Goal: Task Accomplishment & Management: Use online tool/utility

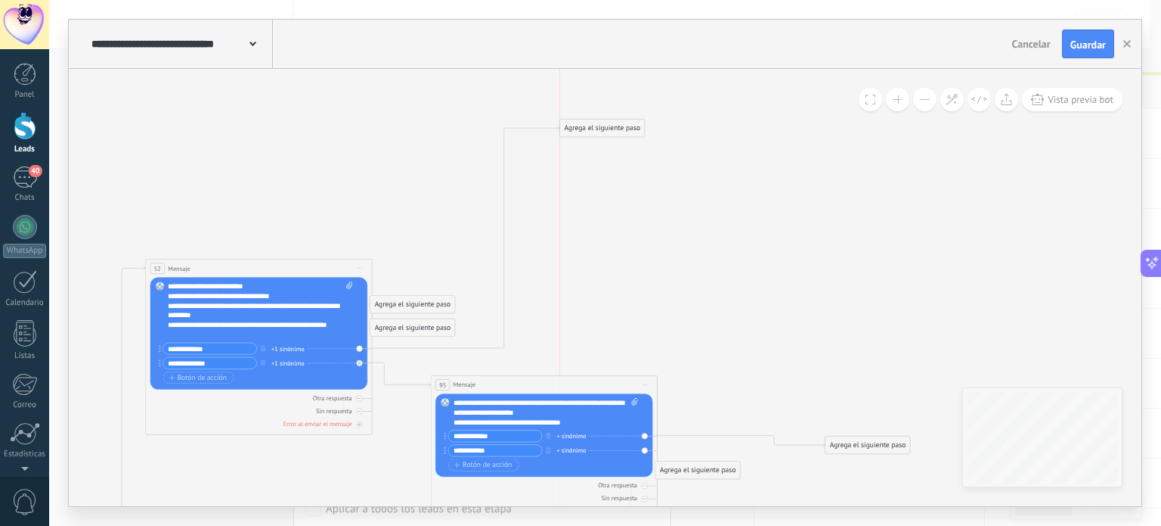
drag, startPoint x: 709, startPoint y: 337, endPoint x: 598, endPoint y: 125, distance: 239.8
click at [598, 125] on div "Agrega el siguiente paso" at bounding box center [602, 128] width 85 height 16
click at [598, 125] on div "Agrega el siguiente paso" at bounding box center [602, 126] width 85 height 16
click at [611, 130] on div "Agrega el siguiente paso" at bounding box center [602, 126] width 85 height 16
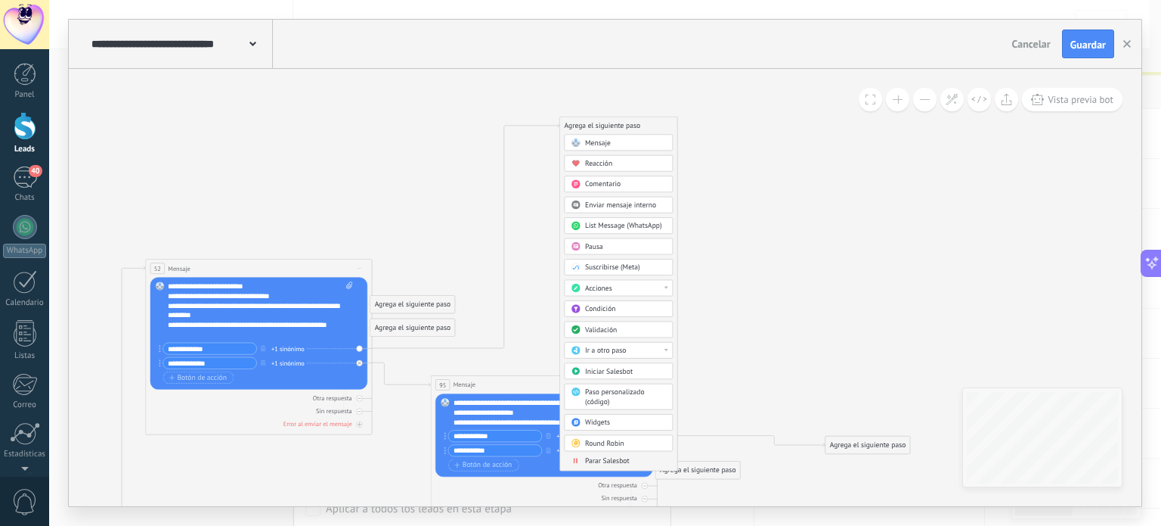
click at [612, 217] on div "List Message (WhatsApp)" at bounding box center [619, 225] width 109 height 17
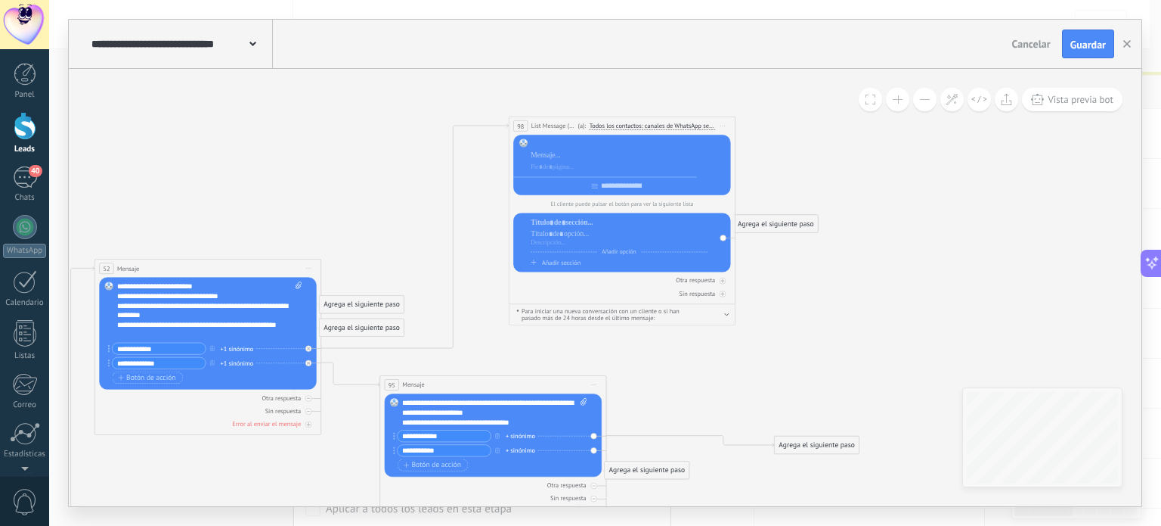
click at [550, 141] on div at bounding box center [623, 144] width 185 height 10
click at [547, 158] on div at bounding box center [623, 155] width 185 height 10
click at [541, 228] on div at bounding box center [619, 223] width 177 height 10
click at [536, 256] on div "Añadir opción Añadir sección" at bounding box center [619, 242] width 177 height 48
click at [536, 259] on div "Añadir sección" at bounding box center [619, 263] width 177 height 8
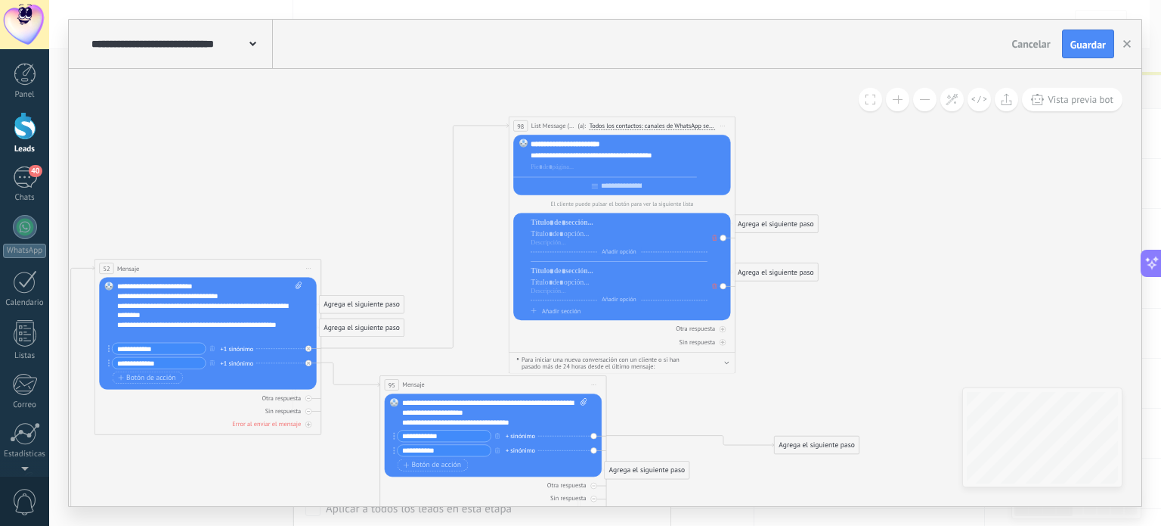
click at [540, 322] on div "Otra respuesta Sin respuesta Error al enviar el mensaje" at bounding box center [621, 333] width 217 height 26
click at [542, 311] on span "Añadir sección" at bounding box center [561, 311] width 39 height 8
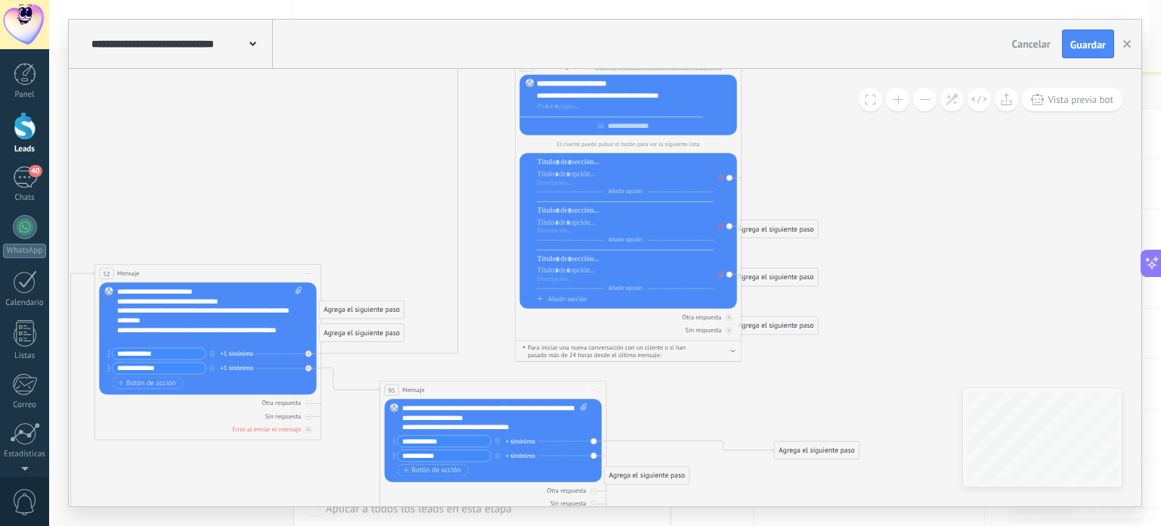
drag, startPoint x: 604, startPoint y: 129, endPoint x: 611, endPoint y: 64, distance: 65.4
click at [611, 64] on div "**********" at bounding box center [605, 263] width 1073 height 486
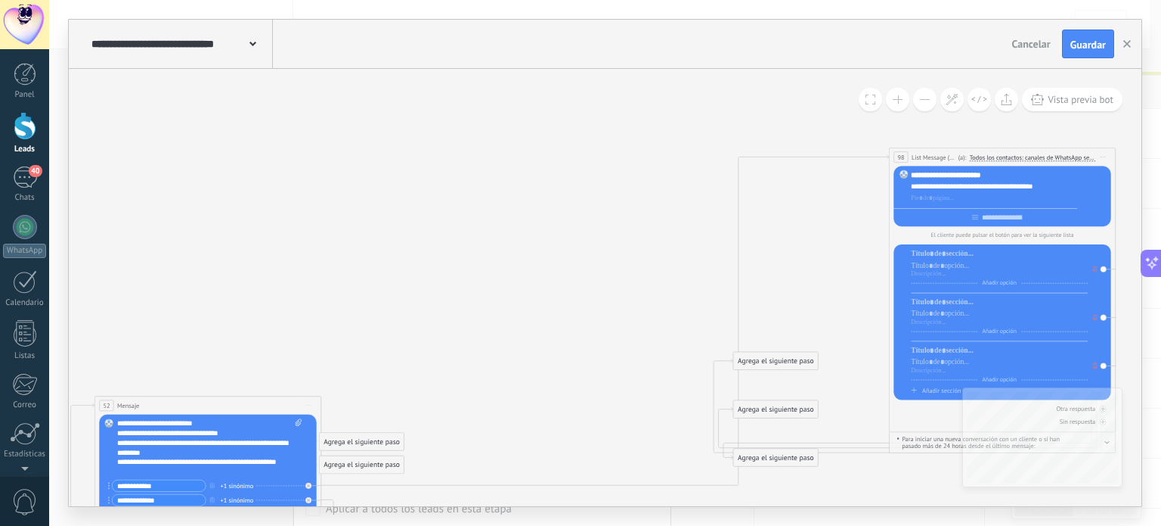
drag, startPoint x: 691, startPoint y: 193, endPoint x: 1070, endPoint y: 152, distance: 381.0
click at [1070, 154] on span "Todos los contactos: canales de WhatsApp seleccionados" at bounding box center [1033, 158] width 126 height 8
click at [1070, 152] on button "Todos los contactos: canales de WhatsApp seleccionados" at bounding box center [1038, 157] width 147 height 17
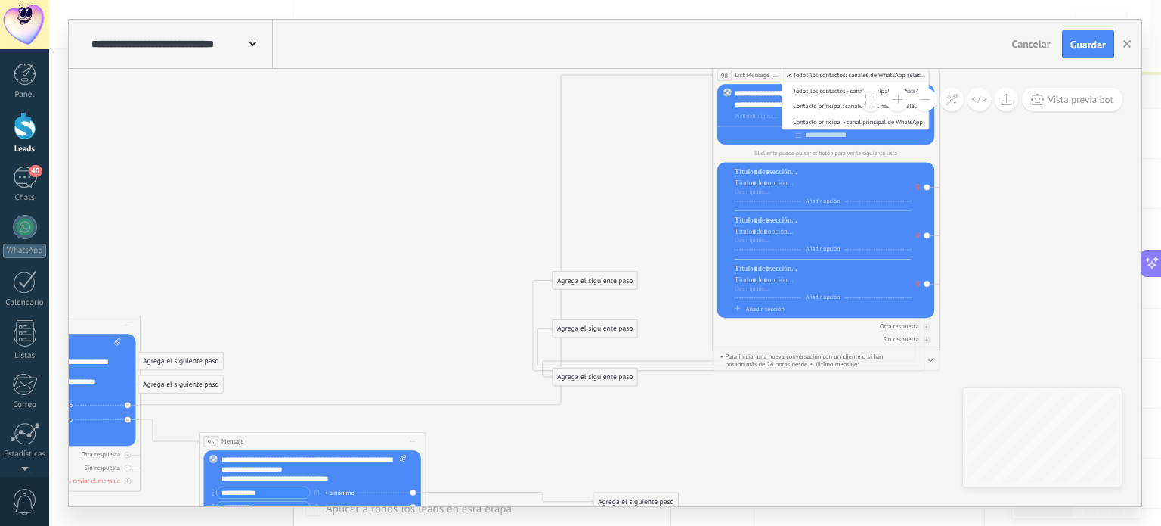
click at [778, 309] on span "Añadir sección" at bounding box center [765, 309] width 39 height 8
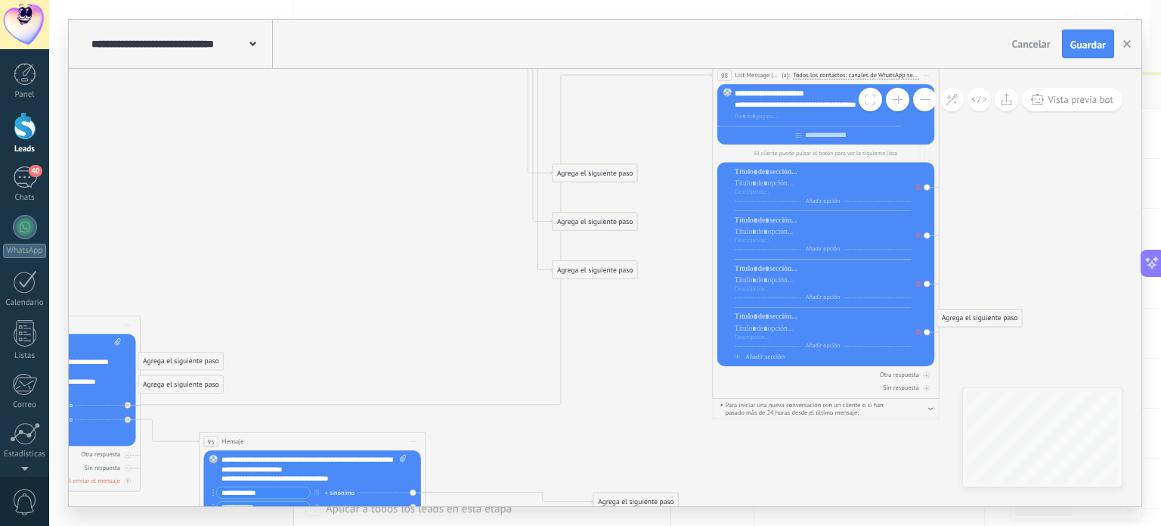
click at [769, 362] on div "Añadir opción Añadir sección Añadir opción Añadir sección" at bounding box center [826, 264] width 217 height 203
click at [767, 361] on span "Añadir sección" at bounding box center [765, 356] width 39 height 8
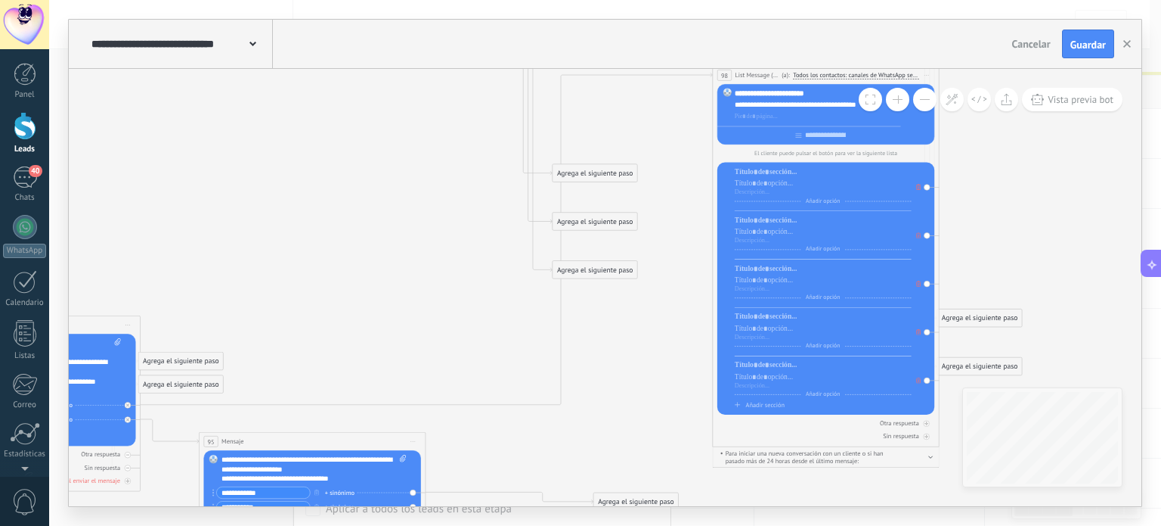
click at [762, 403] on span "Añadir sección" at bounding box center [765, 405] width 39 height 8
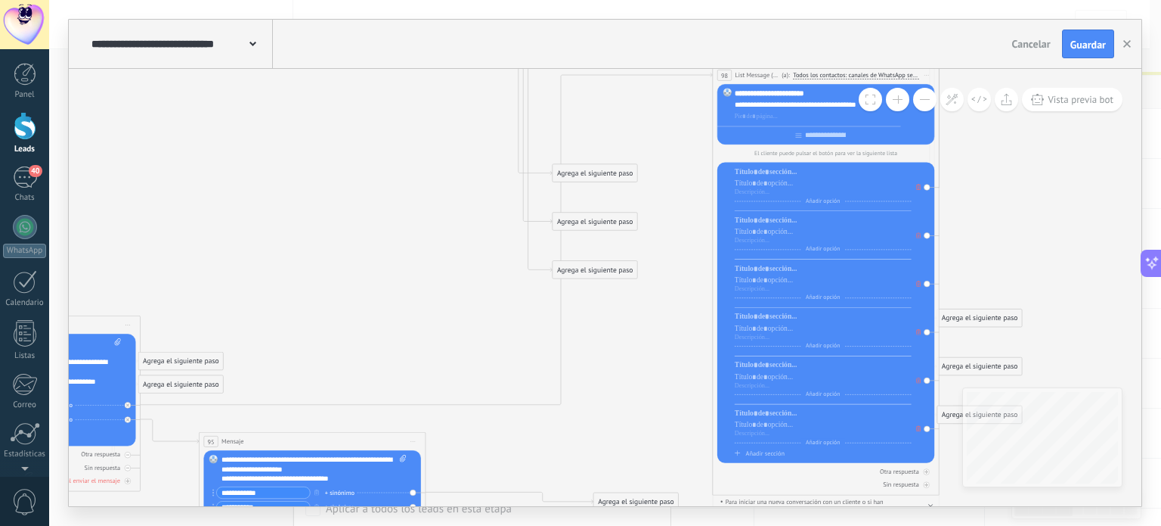
click at [750, 457] on span "Añadir sección" at bounding box center [765, 453] width 39 height 8
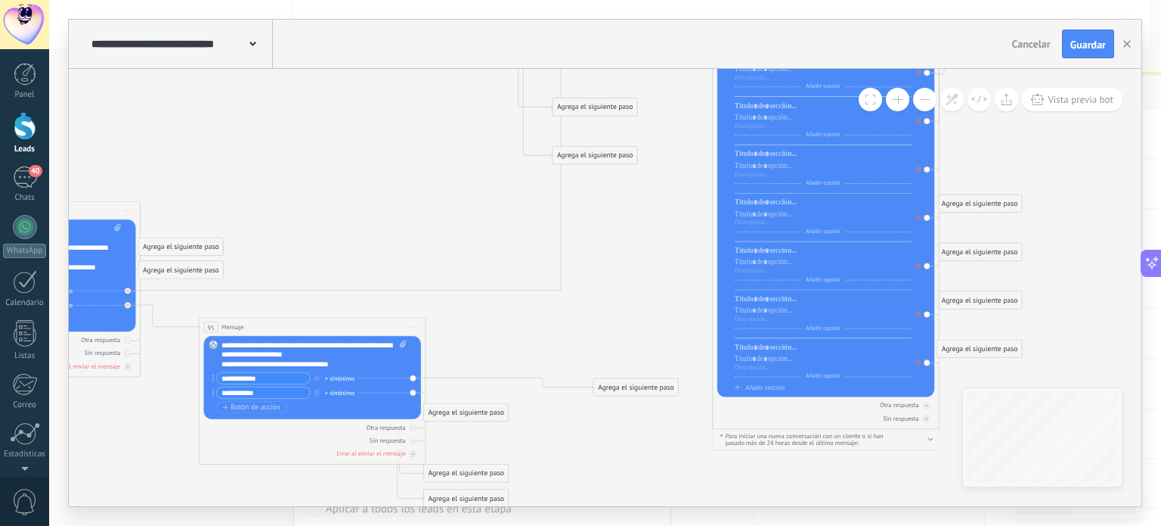
click at [765, 387] on span "Añadir sección" at bounding box center [765, 387] width 39 height 8
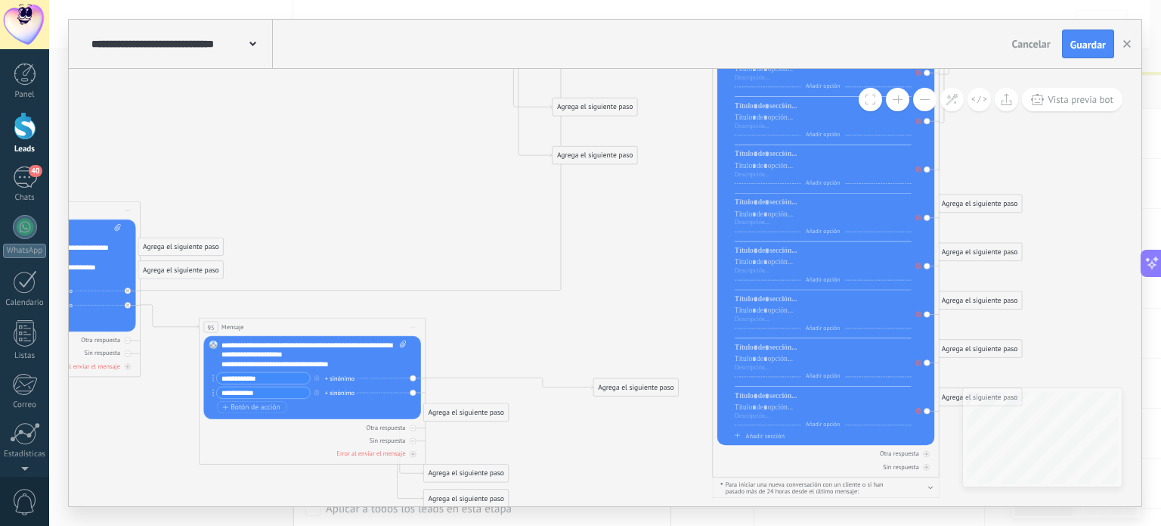
click at [759, 434] on span "Añadir sección" at bounding box center [765, 436] width 39 height 8
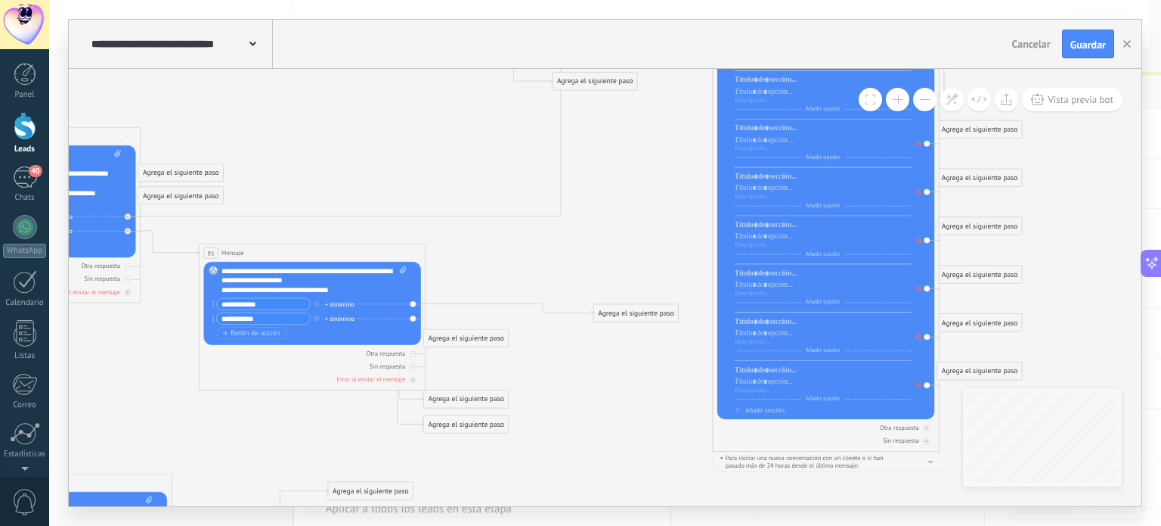
click at [756, 416] on div "Añadir opción Añadir sección Añadir opción Añadir sección" at bounding box center [826, 196] width 217 height 445
click at [756, 411] on span "Añadir sección" at bounding box center [765, 409] width 39 height 8
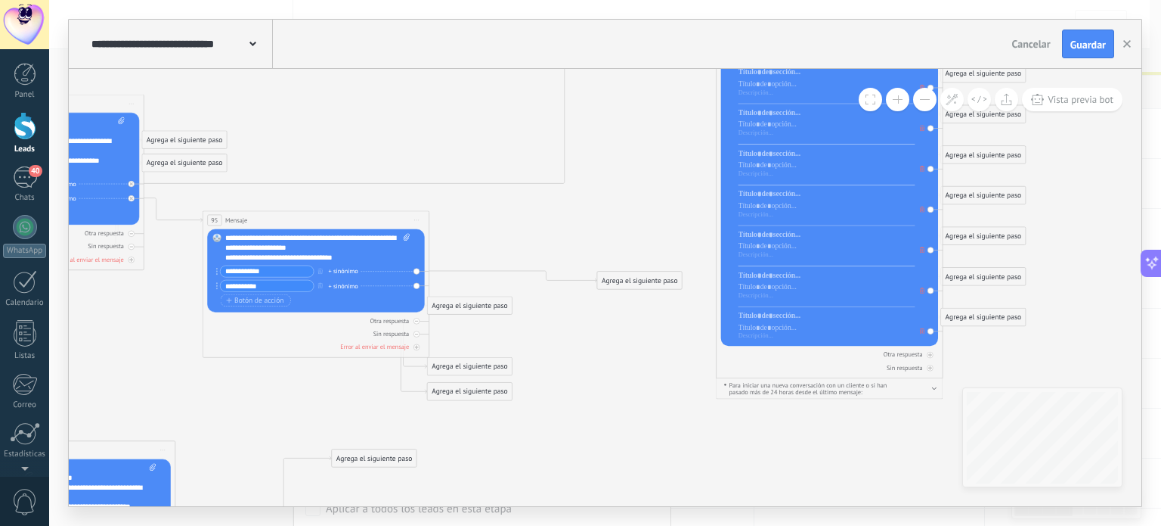
click at [930, 389] on div "Para iniciar una nueva conversación con un cliente o si han pasado más de 24 ho…" at bounding box center [829, 388] width 210 height 14
click at [935, 389] on icon "button" at bounding box center [934, 388] width 5 height 3
click at [935, 389] on button "button" at bounding box center [934, 388] width 5 height 8
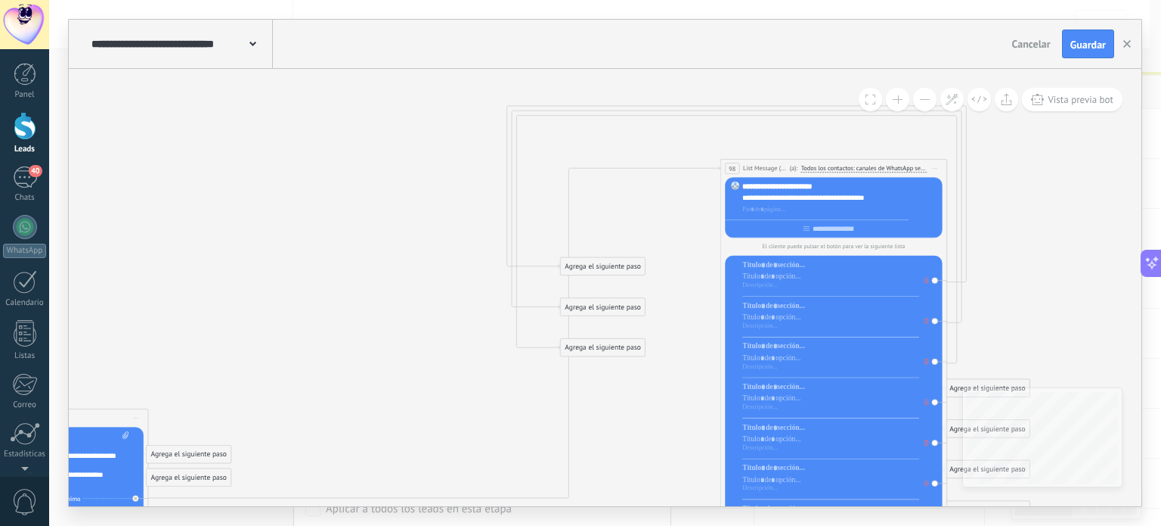
click at [933, 168] on icon at bounding box center [934, 168] width 5 height 1
click at [944, 228] on icon at bounding box center [941, 231] width 6 height 6
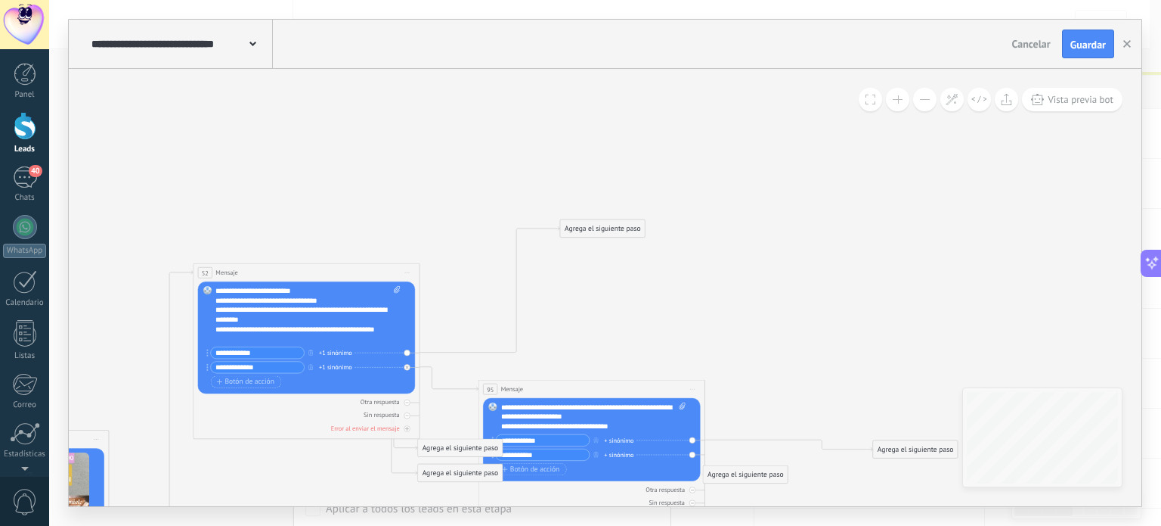
drag, startPoint x: 493, startPoint y: 362, endPoint x: 637, endPoint y: 226, distance: 197.9
click at [637, 226] on div "Agrega el siguiente paso" at bounding box center [602, 229] width 85 height 16
drag, startPoint x: 635, startPoint y: 226, endPoint x: 590, endPoint y: 220, distance: 45.8
click at [590, 220] on div "Agrega el siguiente paso" at bounding box center [561, 220] width 85 height 16
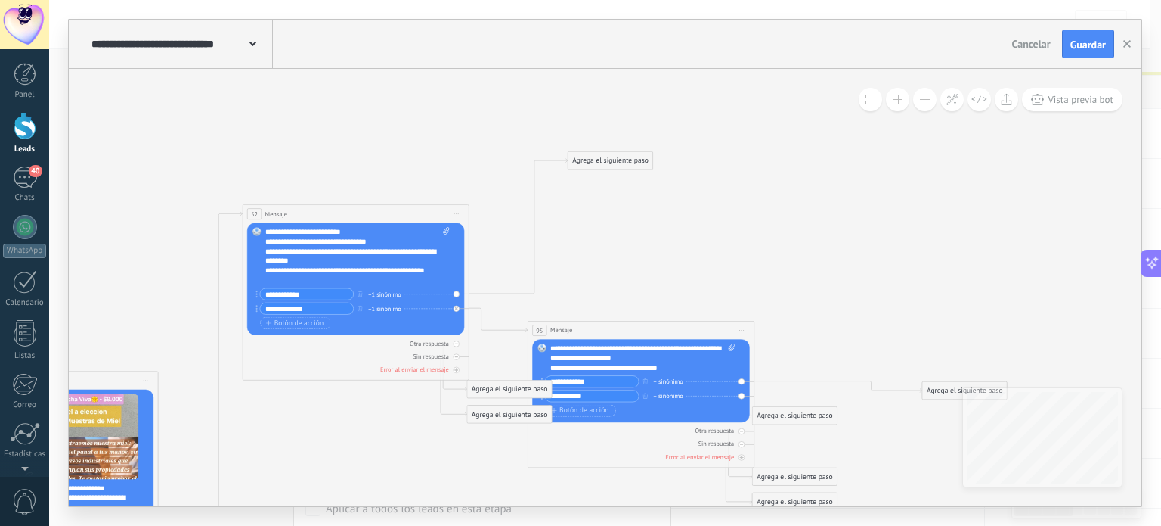
click at [616, 165] on div "Agrega el siguiente paso" at bounding box center [611, 161] width 85 height 16
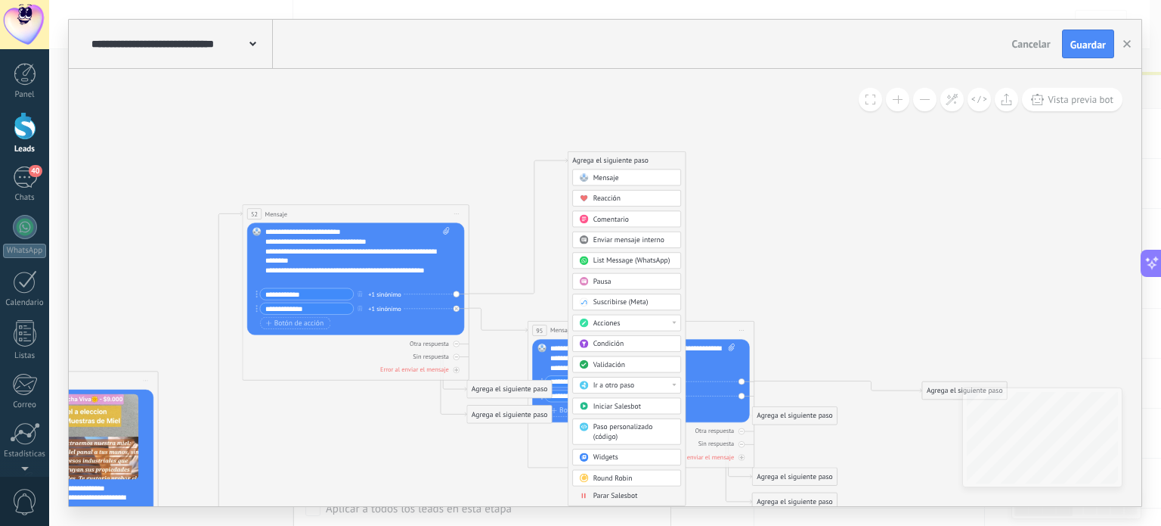
click at [622, 340] on span "Condición" at bounding box center [609, 344] width 30 height 9
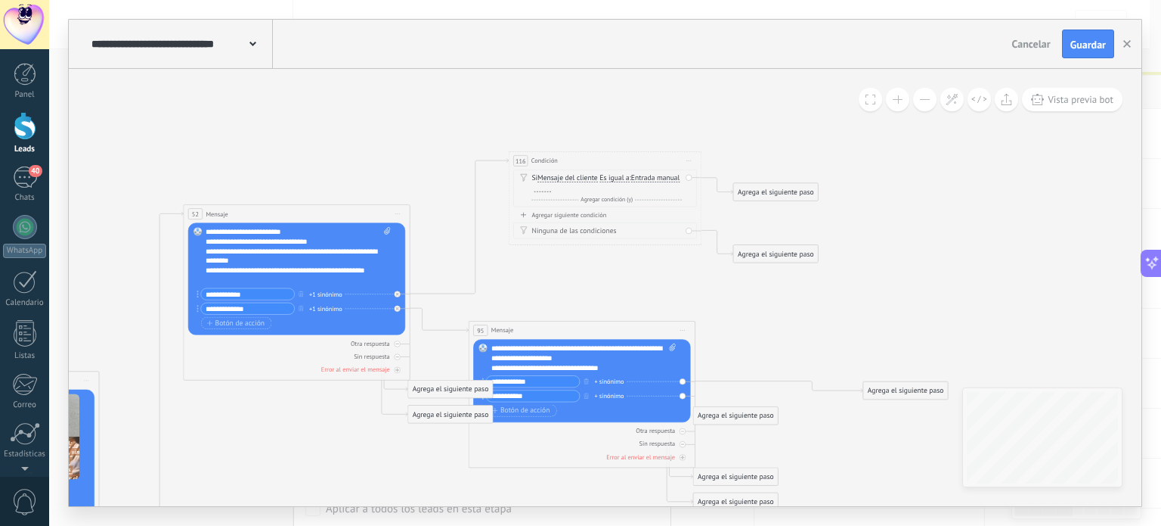
click at [631, 182] on span "Entrada manual" at bounding box center [655, 179] width 49 height 8
click at [626, 187] on button "Entrada manual" at bounding box center [686, 177] width 121 height 17
click at [621, 268] on span "Lead: Presupuesto" at bounding box center [679, 264] width 117 height 10
click at [575, 183] on span "Lead: Presupuesto Vacío Cadena aleatoria Cadena aleatoria corta Entrada manual …" at bounding box center [560, 187] width 56 height 9
click at [692, 160] on span "Iniciar vista previa aquí Cambiar nombre Duplicar [GEOGRAPHIC_DATA]" at bounding box center [688, 161] width 15 height 14
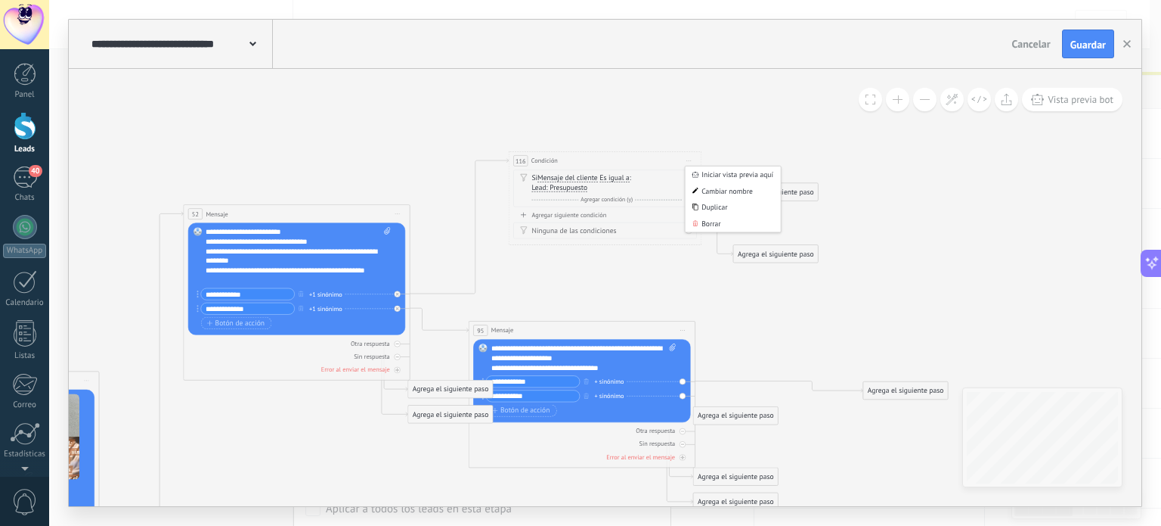
click at [534, 216] on div "Agregar siguiente condición" at bounding box center [605, 215] width 184 height 8
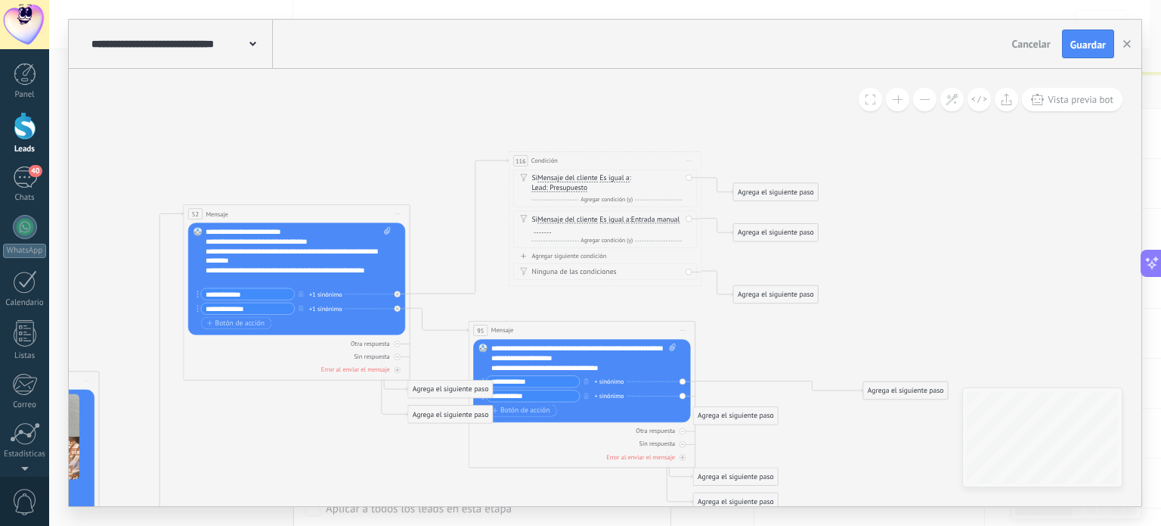
click at [686, 158] on span "Iniciar vista previa aquí Cambiar nombre Duplicar [GEOGRAPHIC_DATA]" at bounding box center [688, 161] width 15 height 14
click at [690, 219] on div "Borrar" at bounding box center [732, 224] width 95 height 17
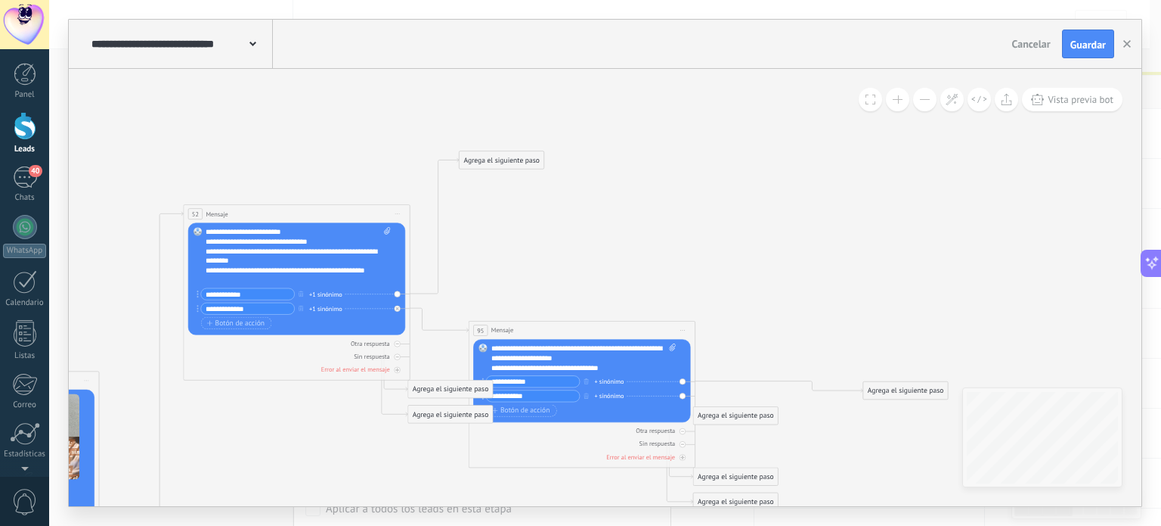
drag, startPoint x: 438, startPoint y: 304, endPoint x: 491, endPoint y: 160, distance: 153.8
click at [491, 160] on div "Agrega el siguiente paso" at bounding box center [502, 160] width 85 height 16
click at [491, 160] on div "Agrega el siguiente paso" at bounding box center [503, 158] width 85 height 16
click at [501, 159] on div "Agrega el siguiente paso" at bounding box center [503, 158] width 85 height 16
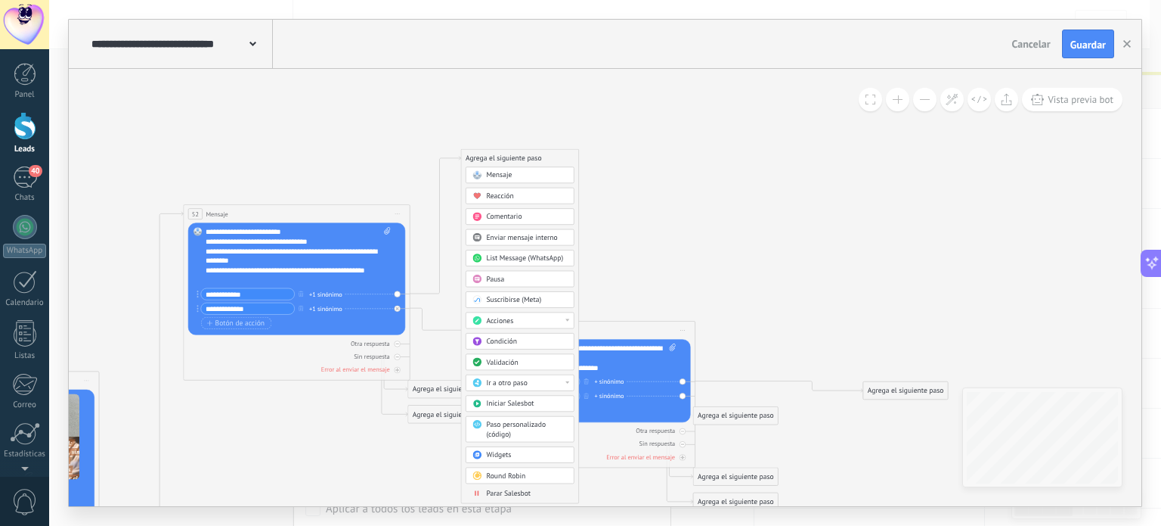
click at [505, 171] on span "Mensaje" at bounding box center [499, 175] width 26 height 9
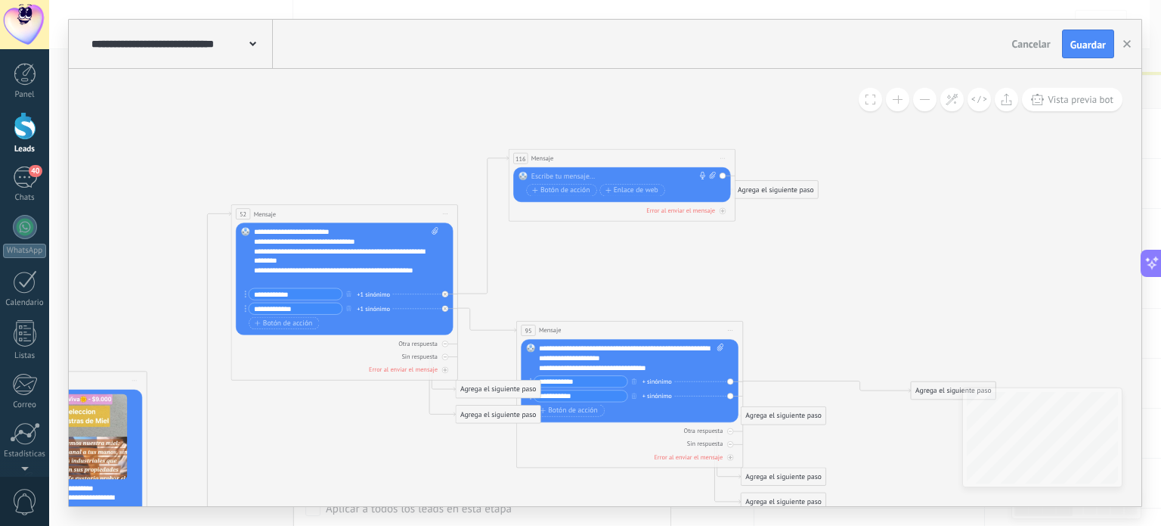
click at [532, 170] on div "Reemplazar Quitar Convertir a mensaje de voz Arrastre la imagen aquí para adjun…" at bounding box center [621, 184] width 217 height 35
click at [538, 172] on div at bounding box center [620, 177] width 177 height 10
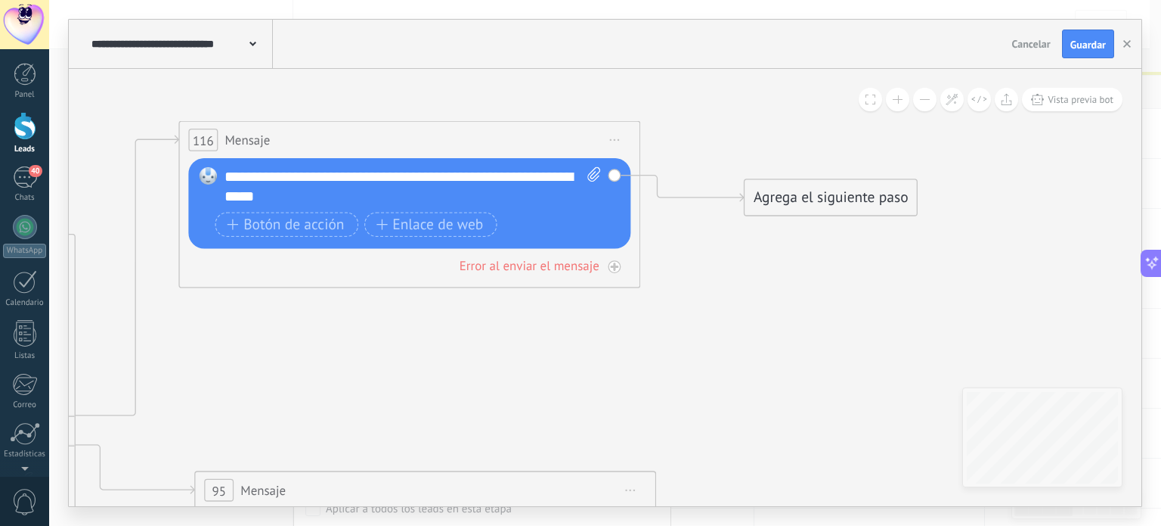
drag, startPoint x: 675, startPoint y: 204, endPoint x: 799, endPoint y: 199, distance: 124.9
click at [799, 199] on div "Agrega el siguiente paso" at bounding box center [831, 197] width 172 height 33
click at [792, 202] on div "Agrega el siguiente paso" at bounding box center [849, 197] width 172 height 33
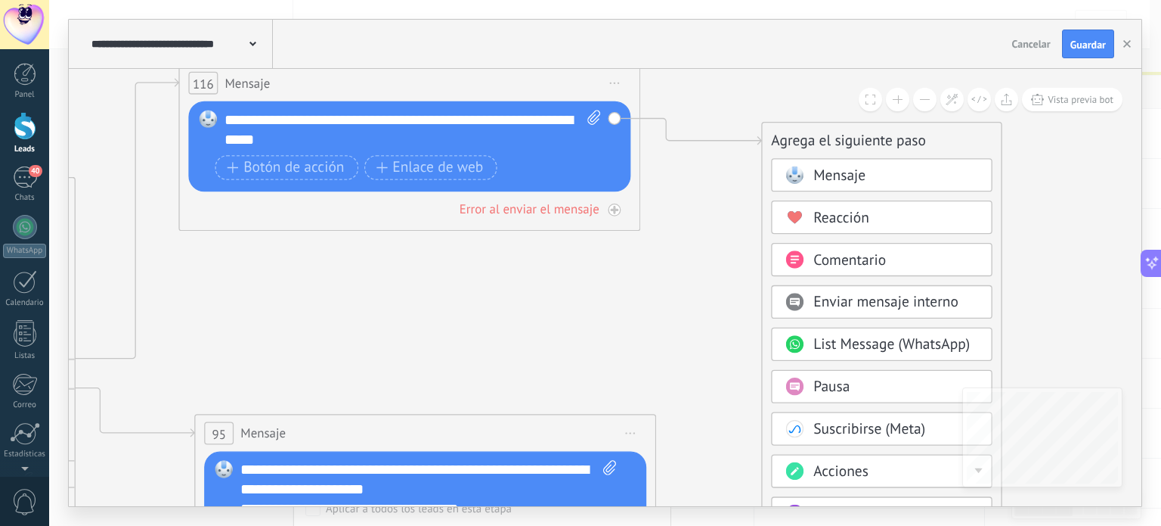
click at [844, 285] on div "Enviar mensaje interno" at bounding box center [882, 301] width 222 height 33
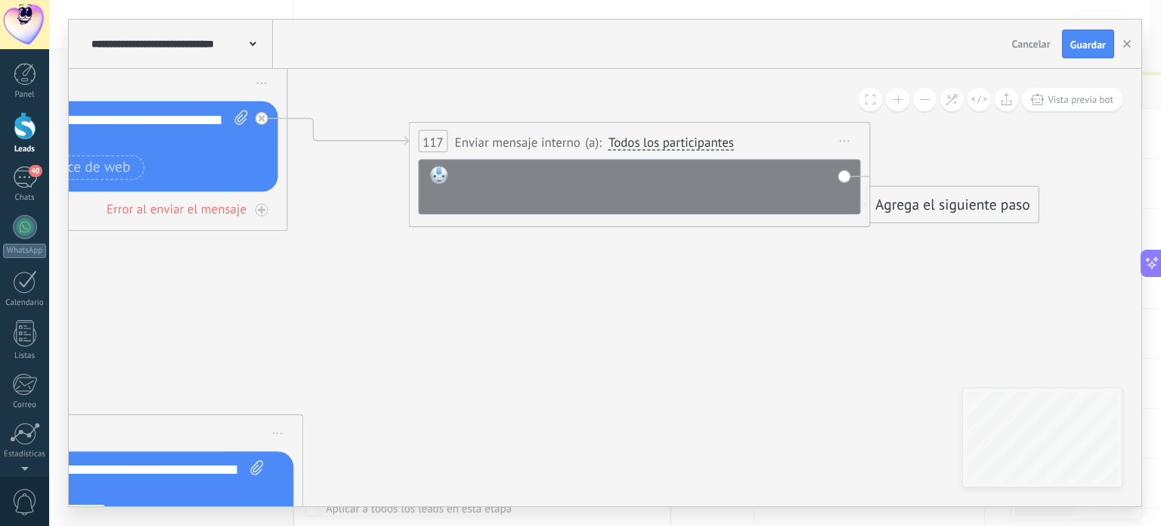
click at [693, 186] on div at bounding box center [653, 185] width 394 height 39
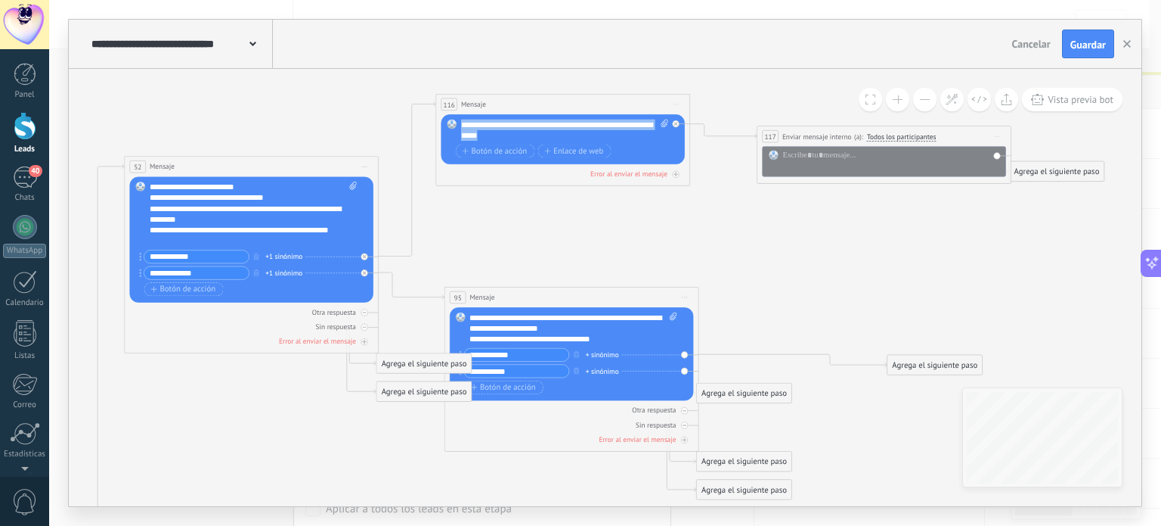
drag, startPoint x: 520, startPoint y: 134, endPoint x: 424, endPoint y: 124, distance: 96.5
copy div "**********"
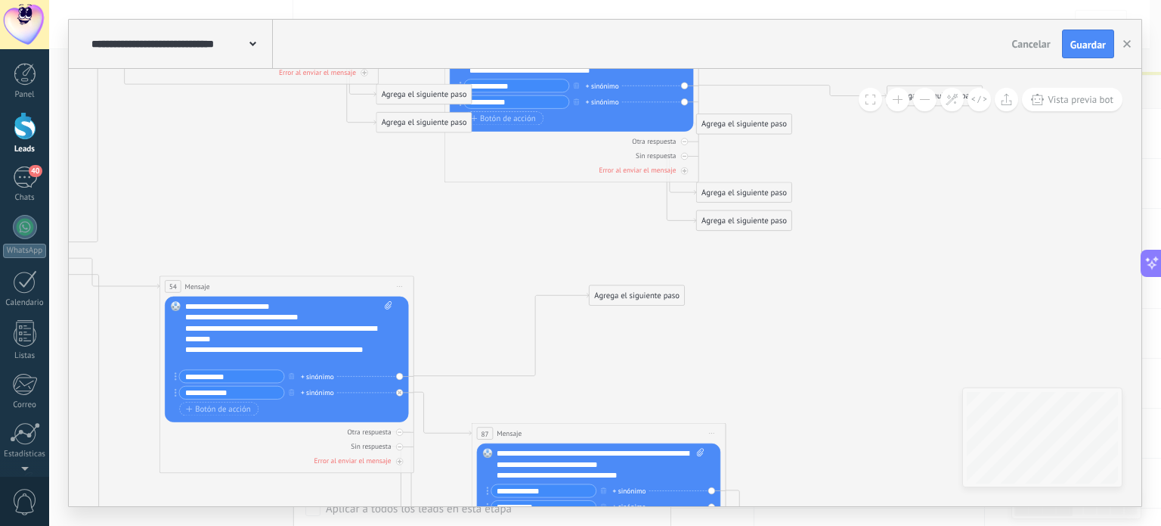
click at [603, 296] on div "Agrega el siguiente paso" at bounding box center [637, 296] width 95 height 18
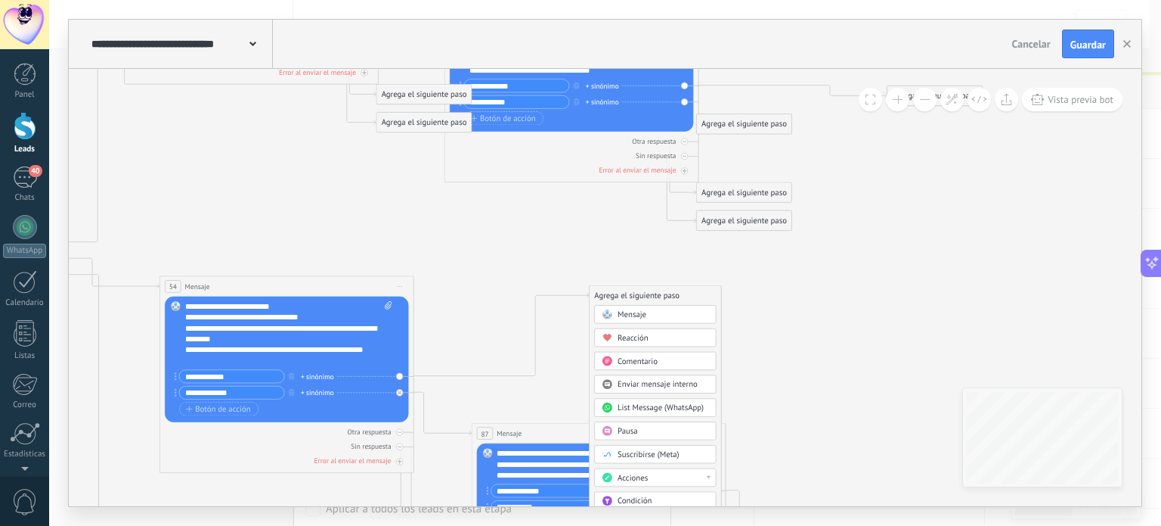
click at [610, 312] on rect at bounding box center [608, 314] width 10 height 10
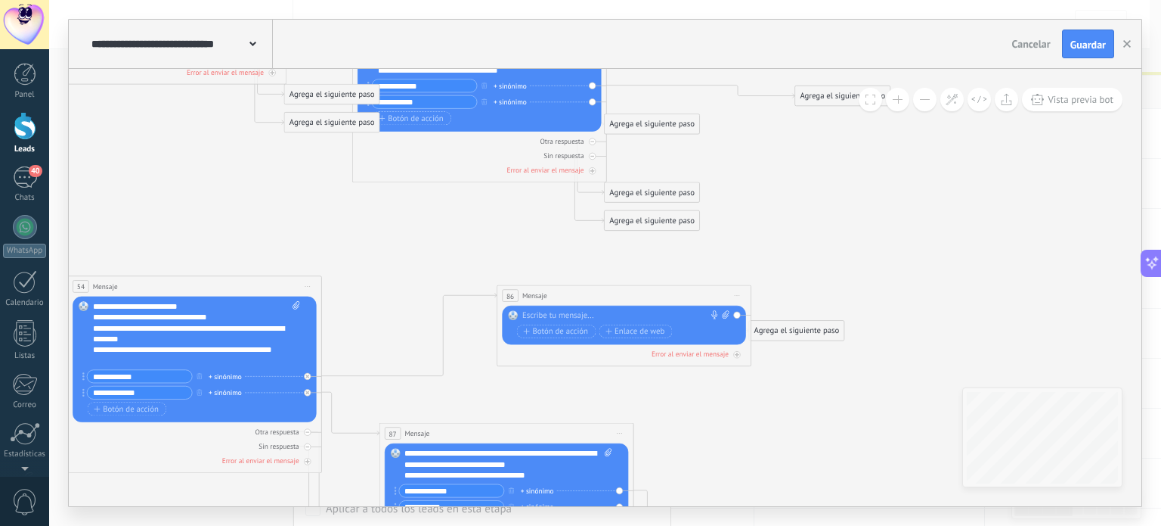
click at [610, 312] on div at bounding box center [622, 316] width 199 height 11
paste div
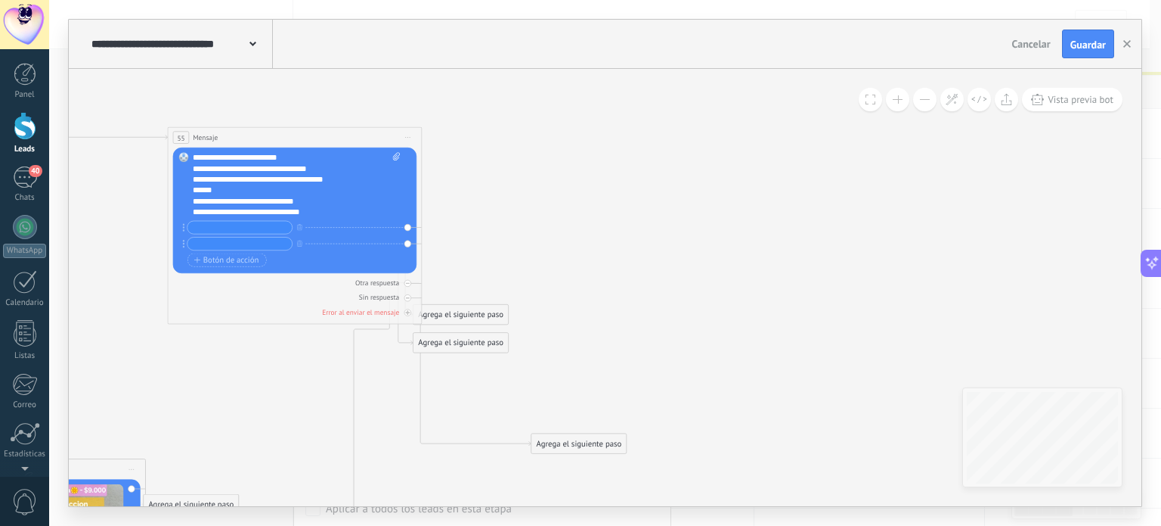
click at [256, 225] on input "text" at bounding box center [240, 228] width 104 height 12
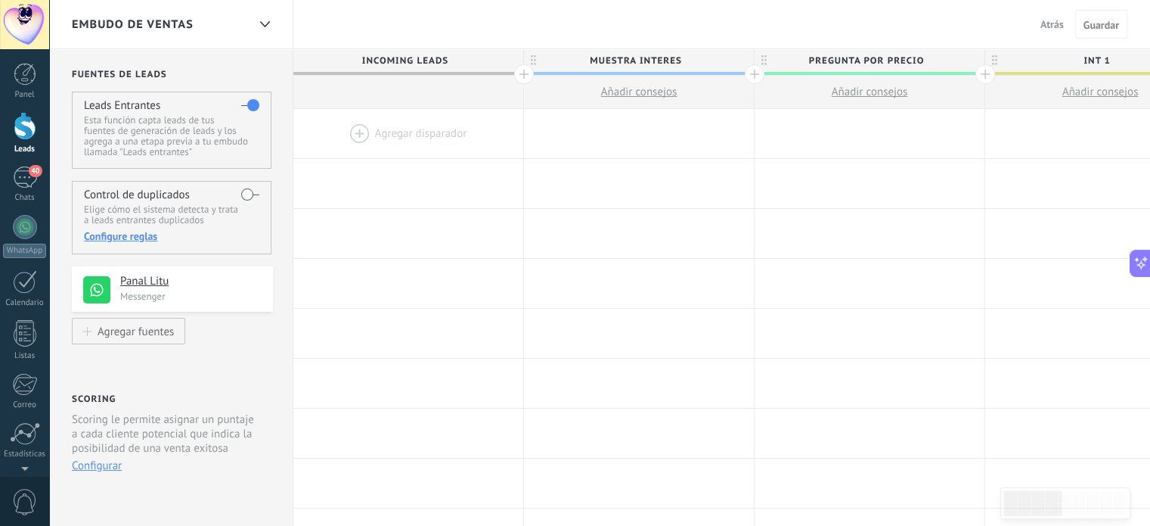
click at [368, 127] on div at bounding box center [408, 133] width 230 height 49
click at [346, 129] on div at bounding box center [408, 133] width 230 height 49
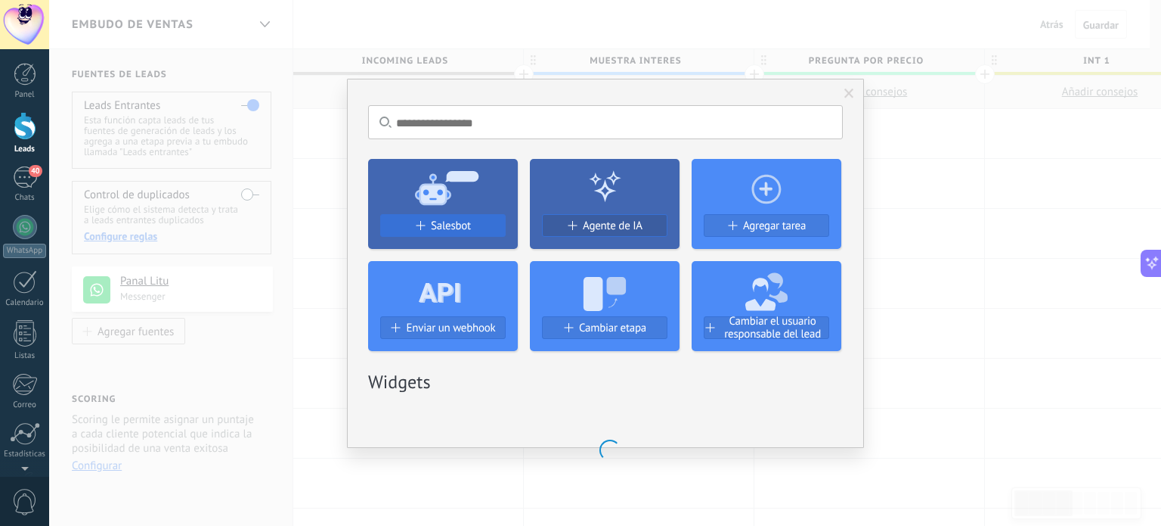
click at [417, 216] on button "Salesbot" at bounding box center [443, 225] width 126 height 23
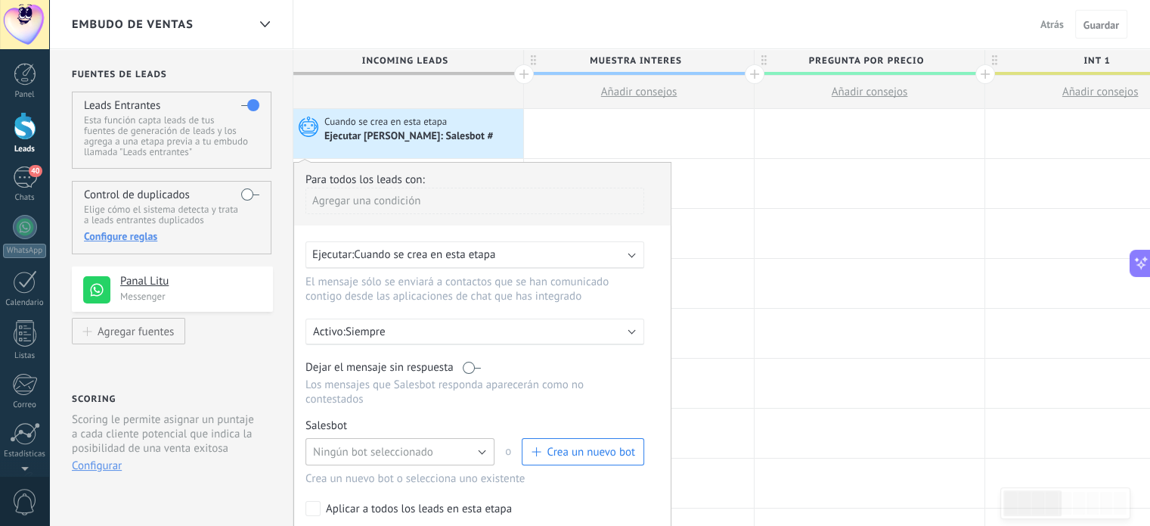
click at [445, 438] on button "Ningún bot seleccionado" at bounding box center [399, 451] width 189 height 27
click at [383, 470] on span "Sistema de ventas primeros Leads" at bounding box center [392, 477] width 193 height 14
click at [386, 419] on link "Gestionar" at bounding box center [376, 425] width 40 height 13
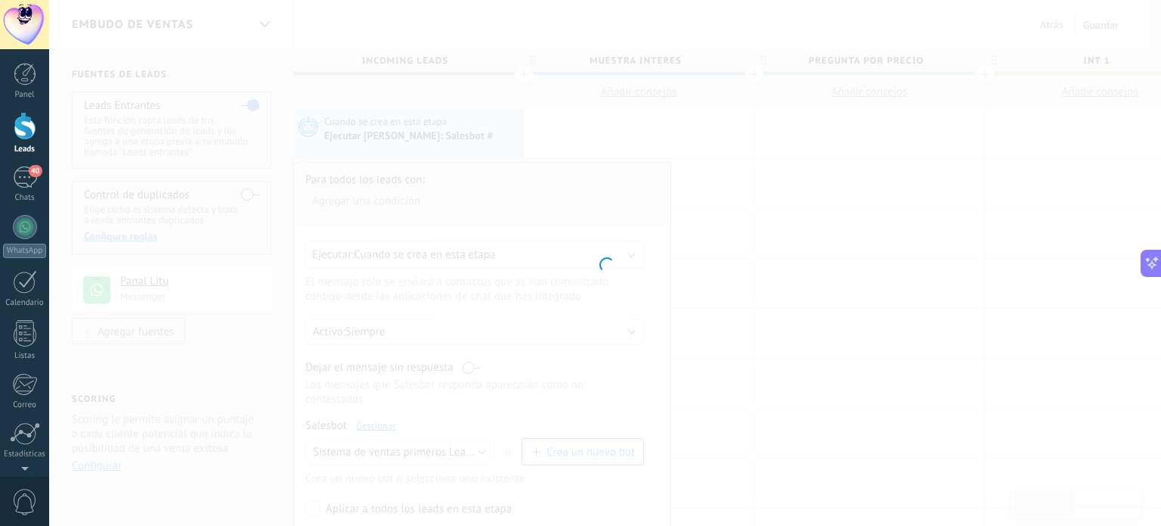
type input "**********"
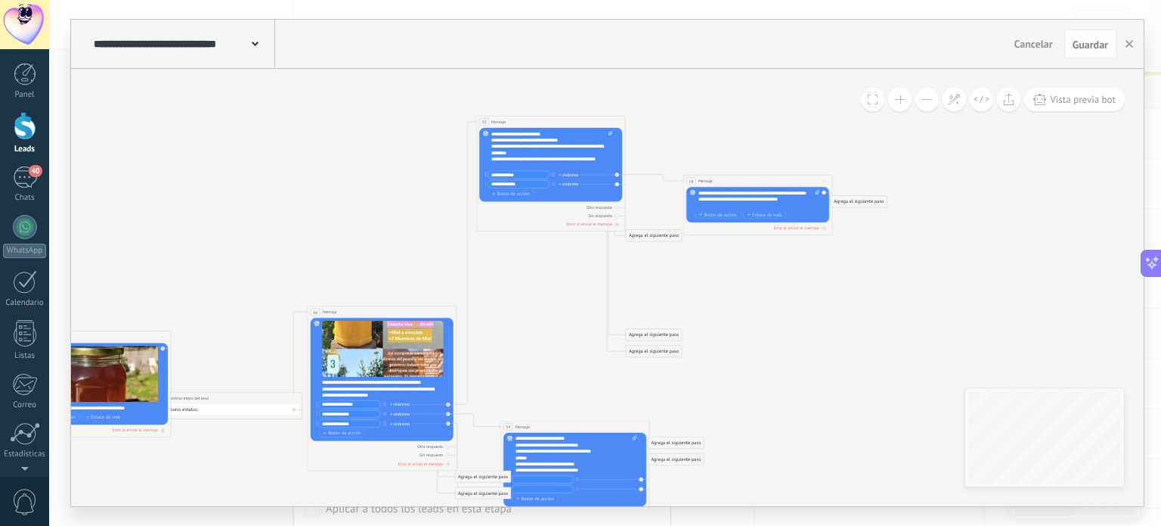
drag, startPoint x: 546, startPoint y: 217, endPoint x: 544, endPoint y: 109, distance: 108.1
click at [544, 116] on div "52 Mensaje ******* (a): Todos los contactos - canales seleccionados Todos los c…" at bounding box center [550, 122] width 149 height 12
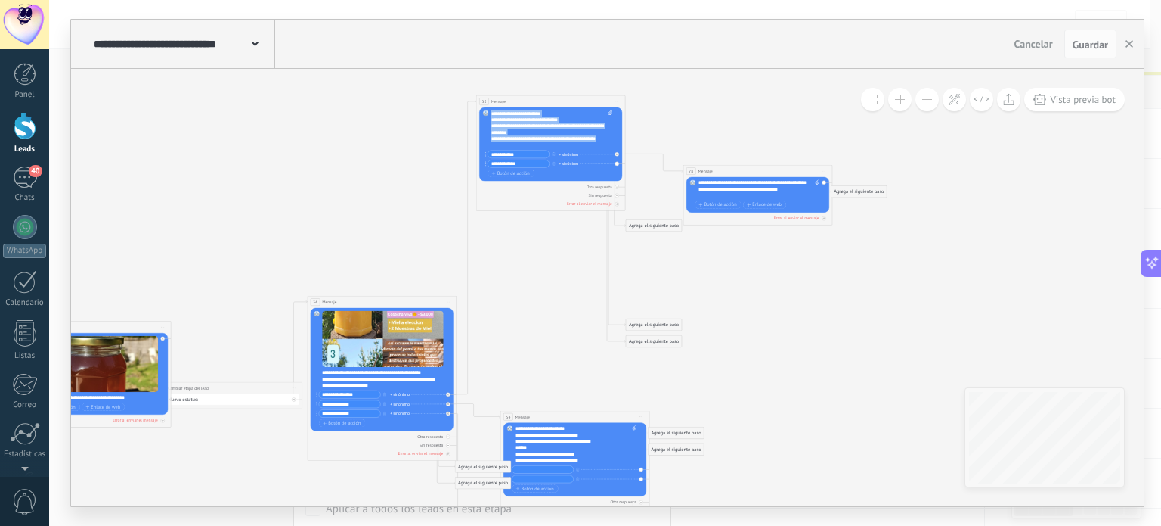
drag, startPoint x: 499, startPoint y: 144, endPoint x: 471, endPoint y: 110, distance: 44.1
copy div "**********"
drag, startPoint x: 587, startPoint y: 456, endPoint x: 492, endPoint y: 423, distance: 100.9
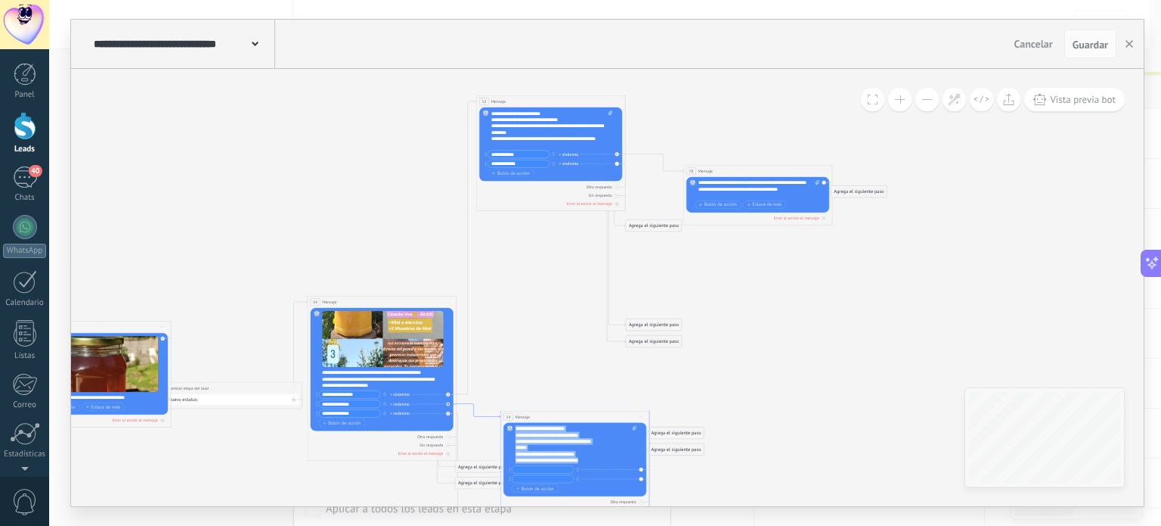
drag, startPoint x: 588, startPoint y: 462, endPoint x: 460, endPoint y: 403, distance: 140.7
paste div
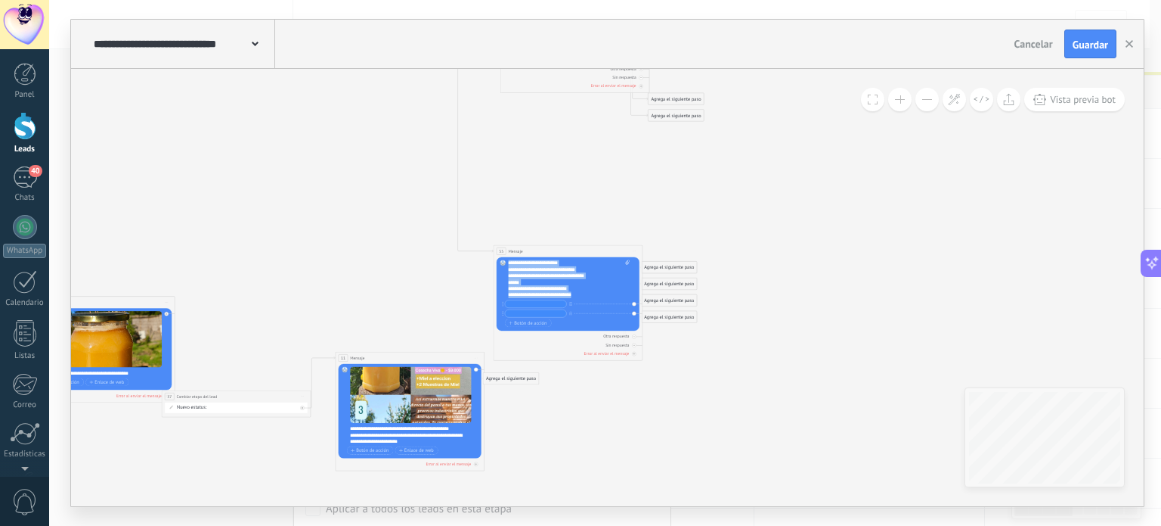
drag, startPoint x: 585, startPoint y: 292, endPoint x: 469, endPoint y: 231, distance: 130.9
paste div
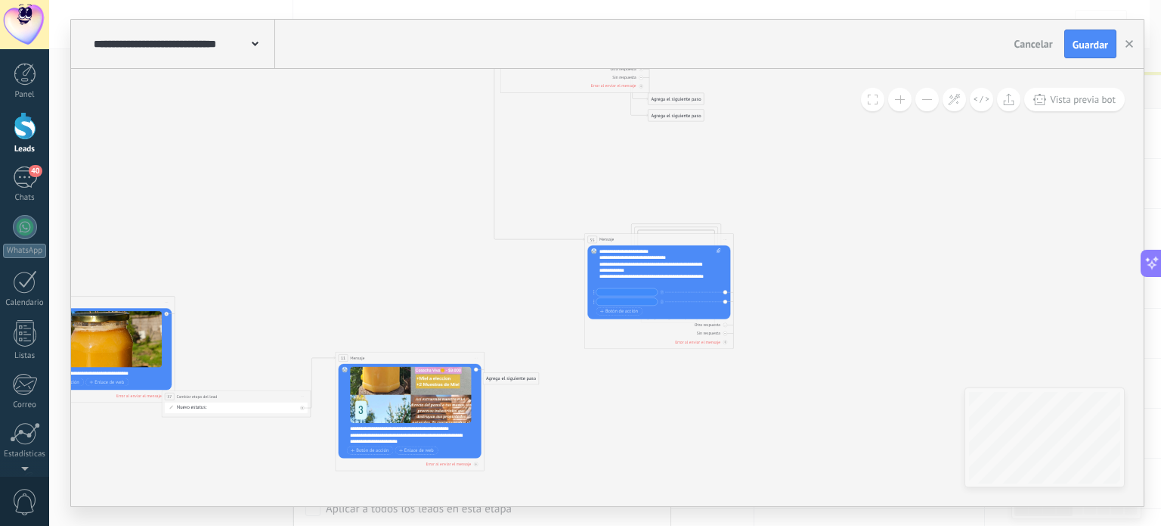
drag, startPoint x: 546, startPoint y: 251, endPoint x: 636, endPoint y: 234, distance: 91.7
click at [636, 234] on div "55 Mensaje ******* (a): Todos los contactos - canales seleccionados Todos los c…" at bounding box center [659, 240] width 149 height 12
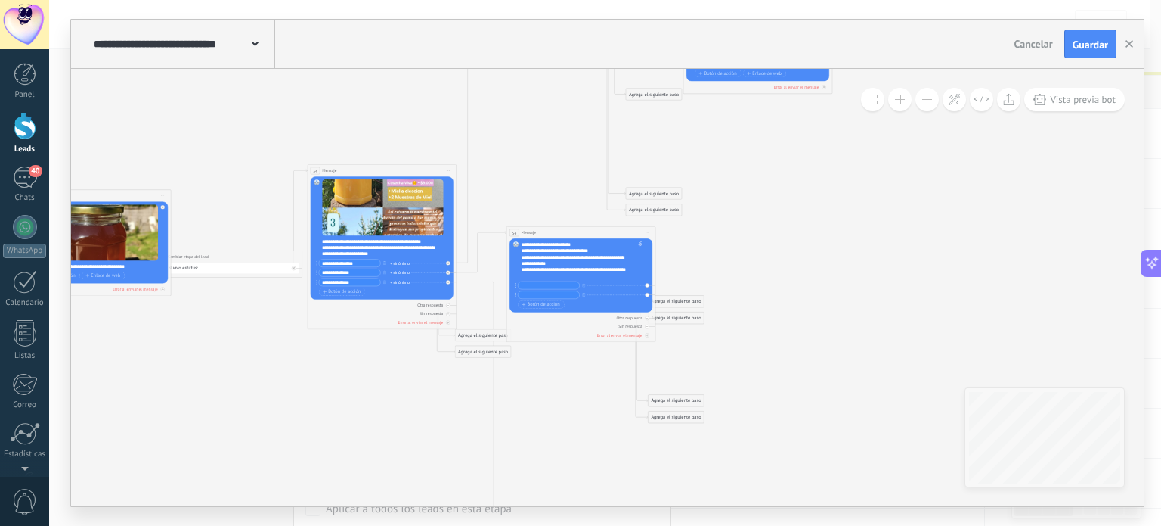
drag, startPoint x: 557, startPoint y: 283, endPoint x: 563, endPoint y: 230, distance: 53.3
click at [563, 230] on div "54 Mensaje ******* (a): Todos los contactos - canales seleccionados Todos los c…" at bounding box center [581, 233] width 149 height 12
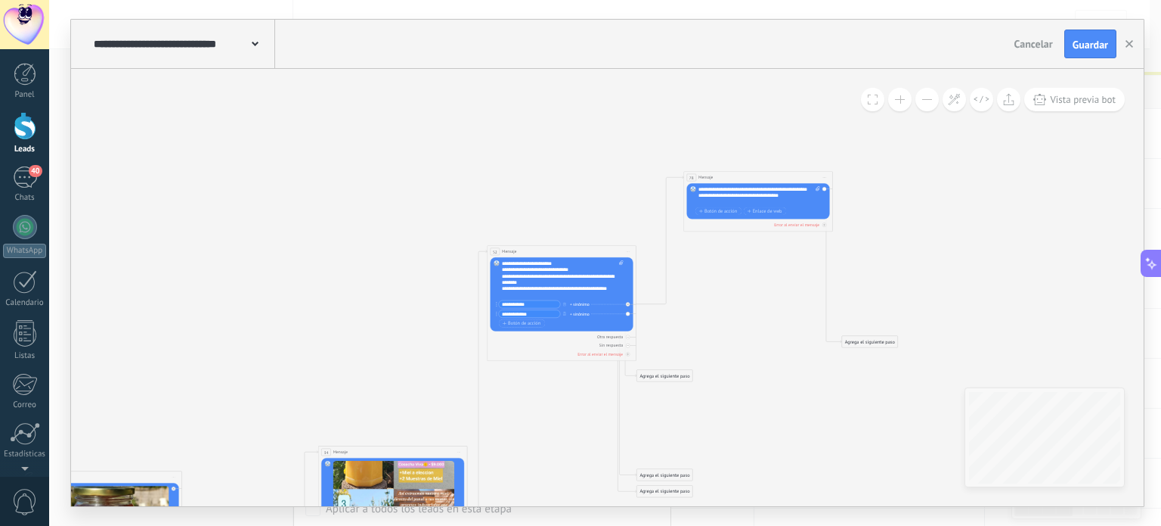
drag, startPoint x: 735, startPoint y: 317, endPoint x: 725, endPoint y: 172, distance: 144.8
click at [725, 172] on div "78 Mensaje ******* (a): Todos los contactos - canales seleccionados Todos los c…" at bounding box center [758, 178] width 149 height 12
drag, startPoint x: 799, startPoint y: 201, endPoint x: 675, endPoint y: 176, distance: 125.8
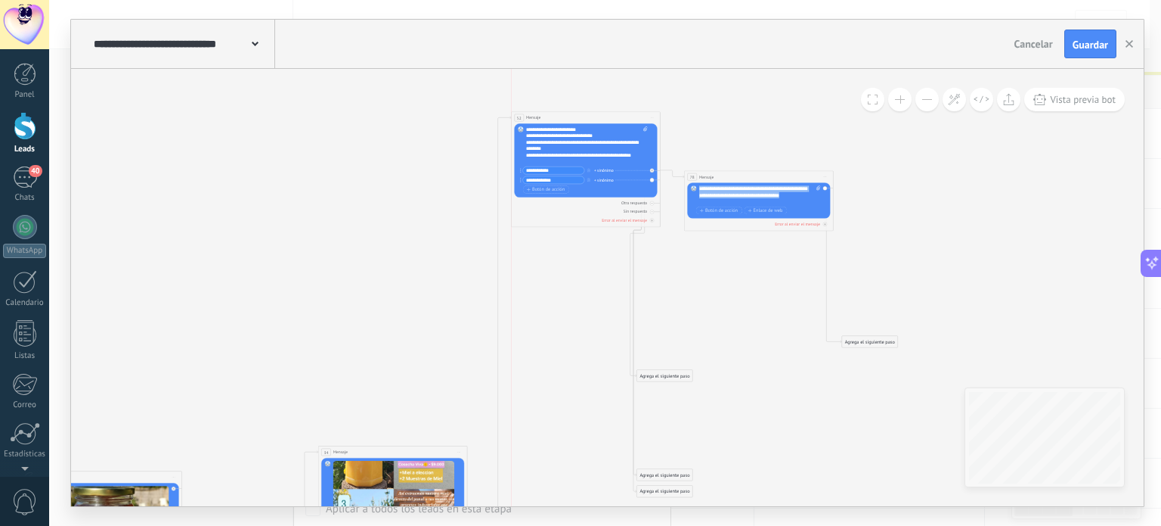
drag, startPoint x: 574, startPoint y: 247, endPoint x: 599, endPoint y: 114, distance: 135.4
click at [599, 114] on div "52 Mensaje ******* (a): Todos los contactos - canales seleccionados Todos los c…" at bounding box center [586, 118] width 149 height 12
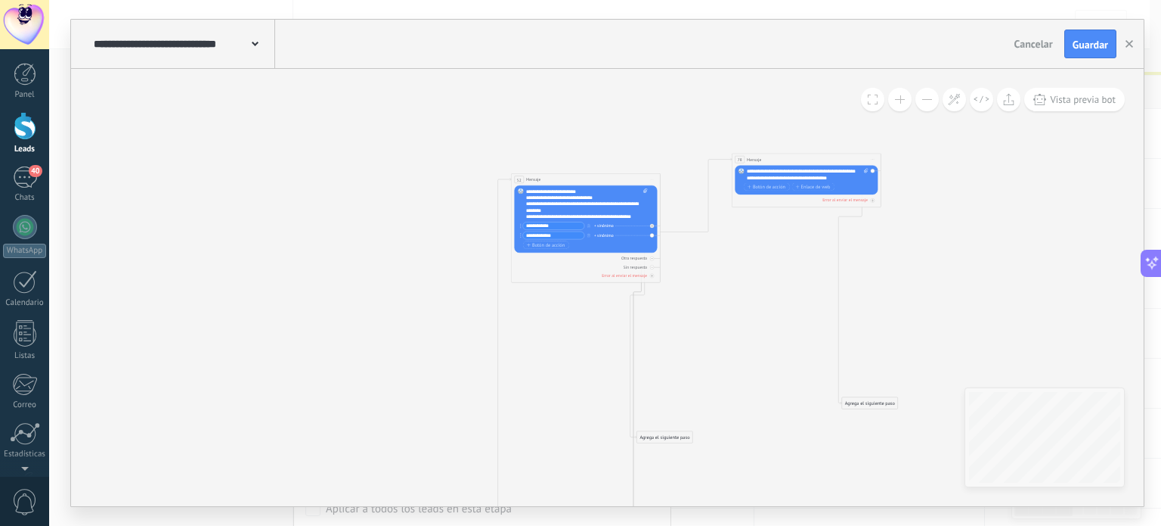
click at [842, 181] on div "**********" at bounding box center [808, 174] width 122 height 13
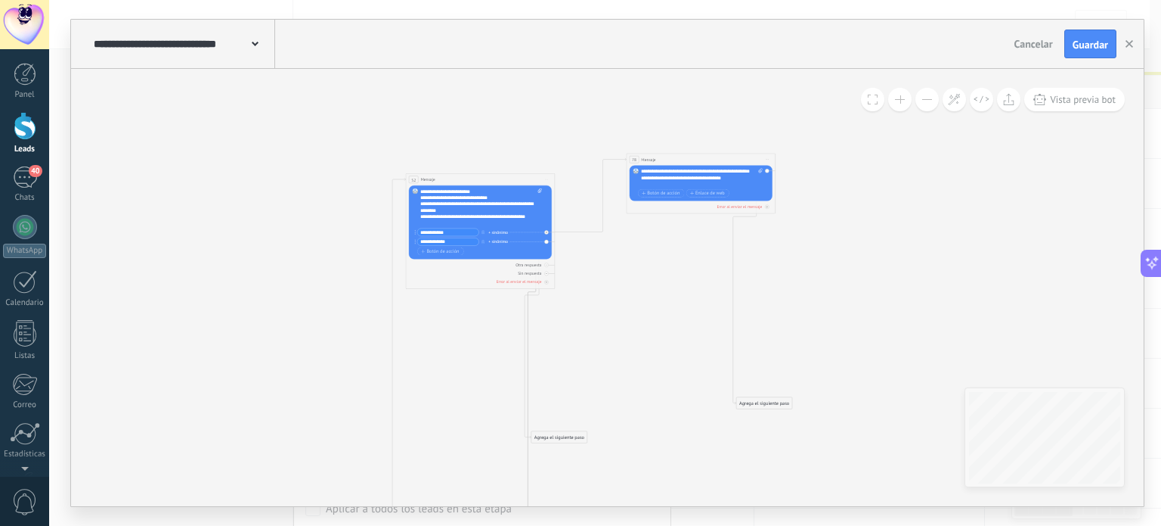
drag, startPoint x: 765, startPoint y: 405, endPoint x: 849, endPoint y: 259, distance: 168.7
click at [792, 398] on div "Agrega el siguiente paso" at bounding box center [765, 403] width 56 height 11
click at [849, 262] on div "Agrega el siguiente paso Mensaje Mensaje Mensaje Reacción Comentario Enviar men…" at bounding box center [849, 257] width 57 height 12
click at [849, 261] on div "Agrega el siguiente paso" at bounding box center [849, 257] width 56 height 11
